Goal: Information Seeking & Learning: Learn about a topic

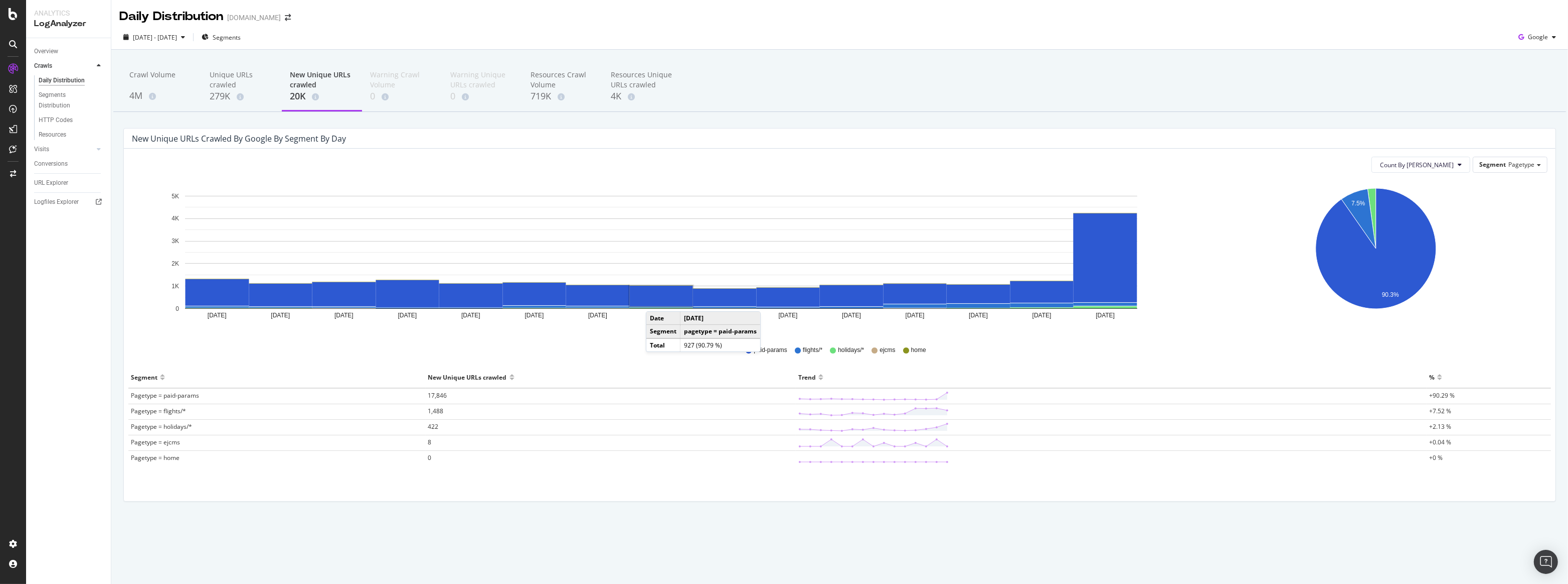
click at [441, 395] on span "17,846" at bounding box center [438, 395] width 19 height 9
